Goal: Information Seeking & Learning: Learn about a topic

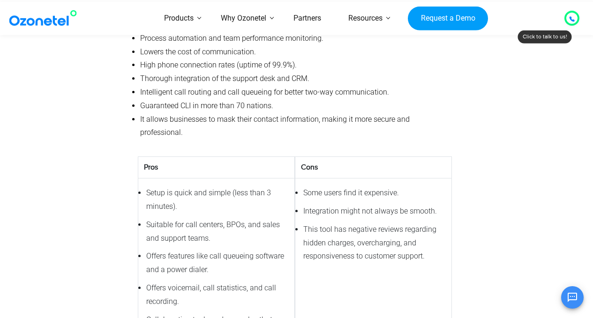
scroll to position [1780, 0]
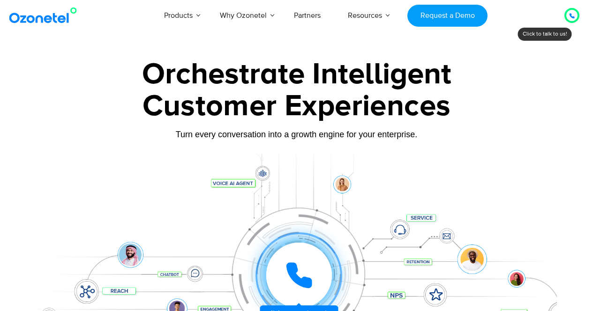
click at [383, 110] on link "Virtual Number | IVR Number" at bounding box center [434, 104] width 102 height 12
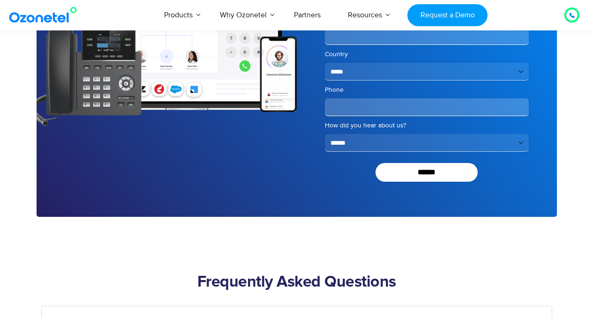
scroll to position [3561, 0]
